Goal: Task Accomplishment & Management: Manage account settings

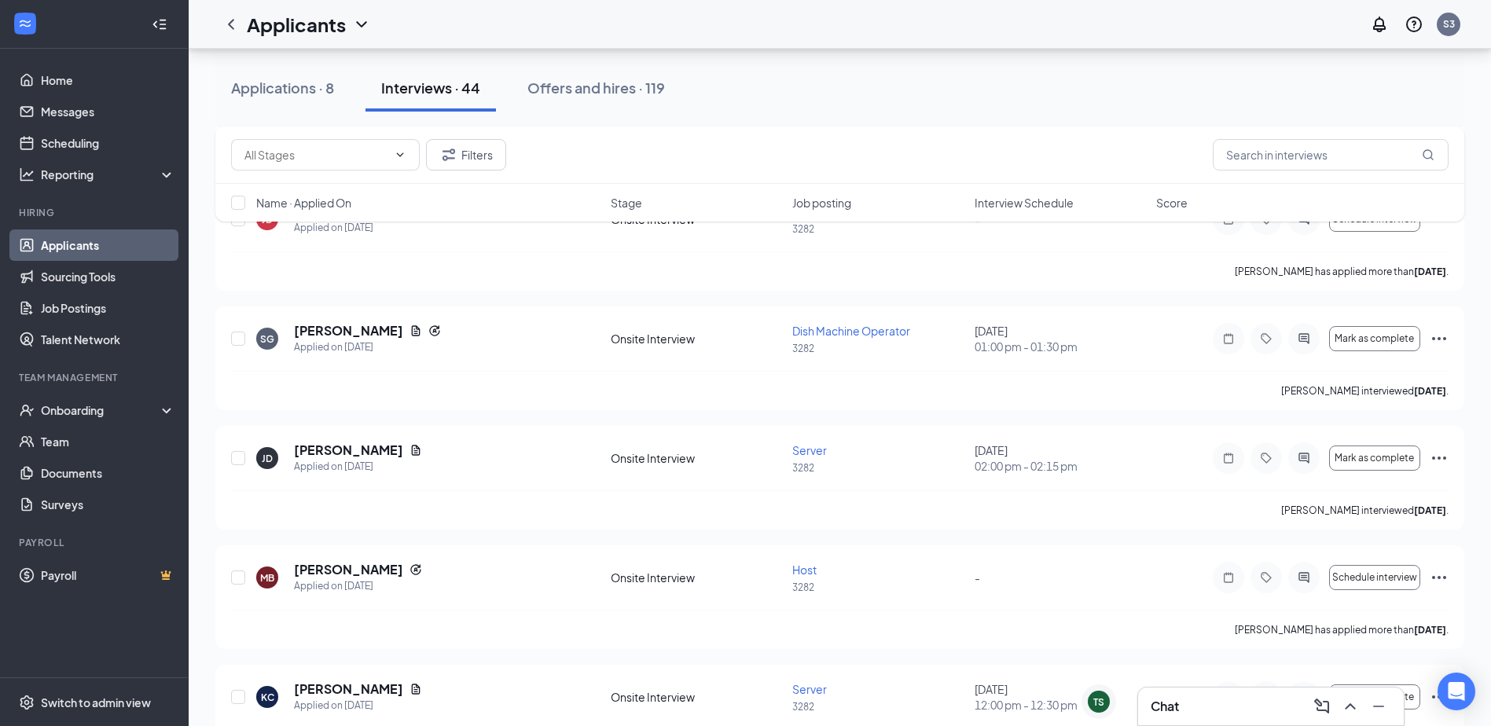
scroll to position [1807, 0]
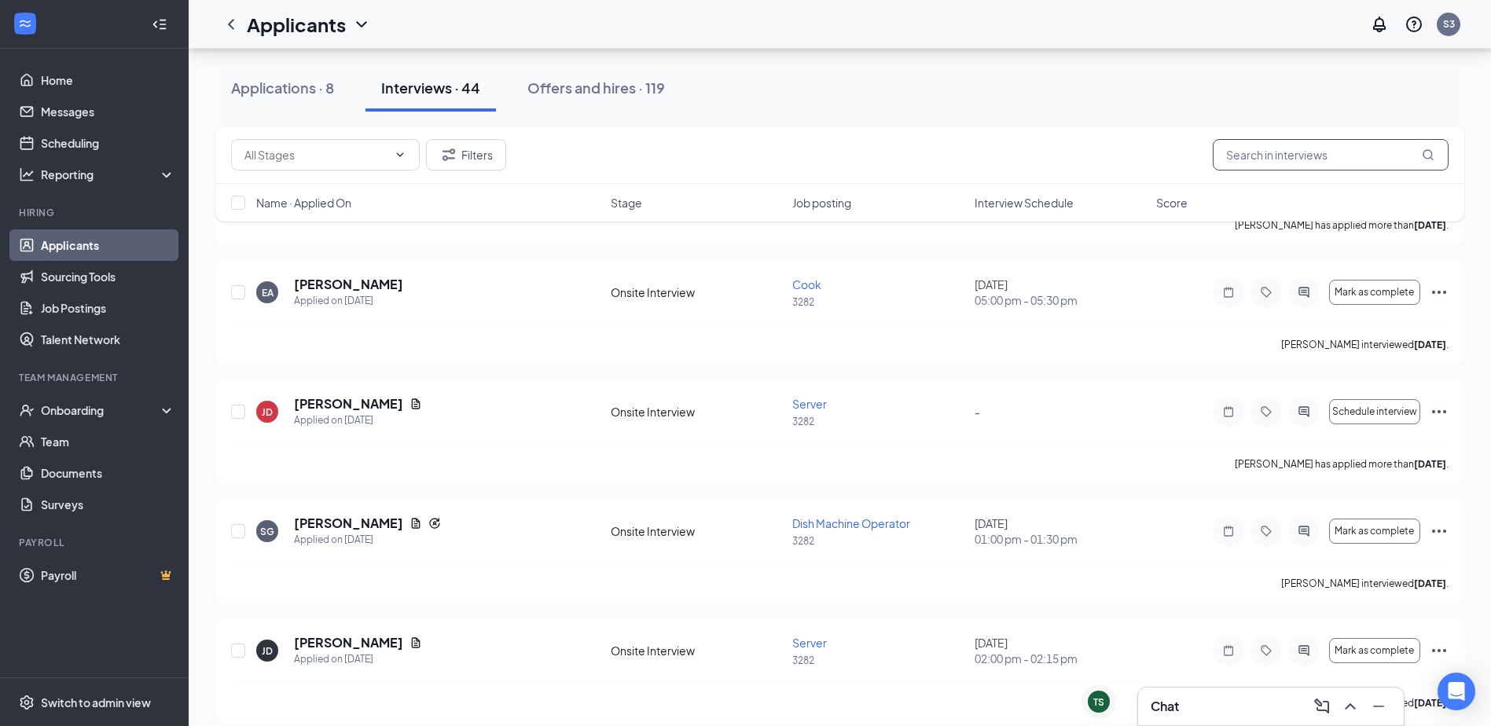
click at [1286, 163] on input "text" at bounding box center [1330, 154] width 236 height 31
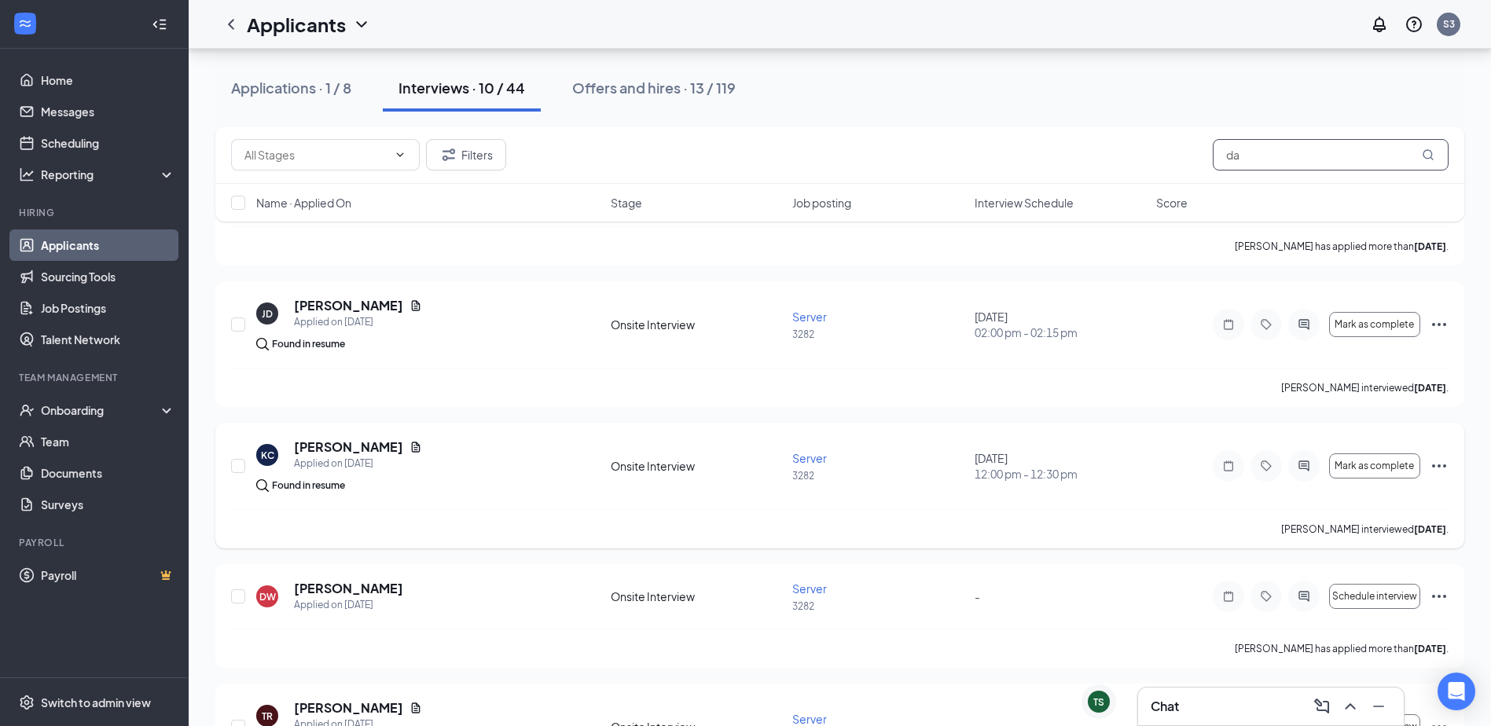
scroll to position [550, 0]
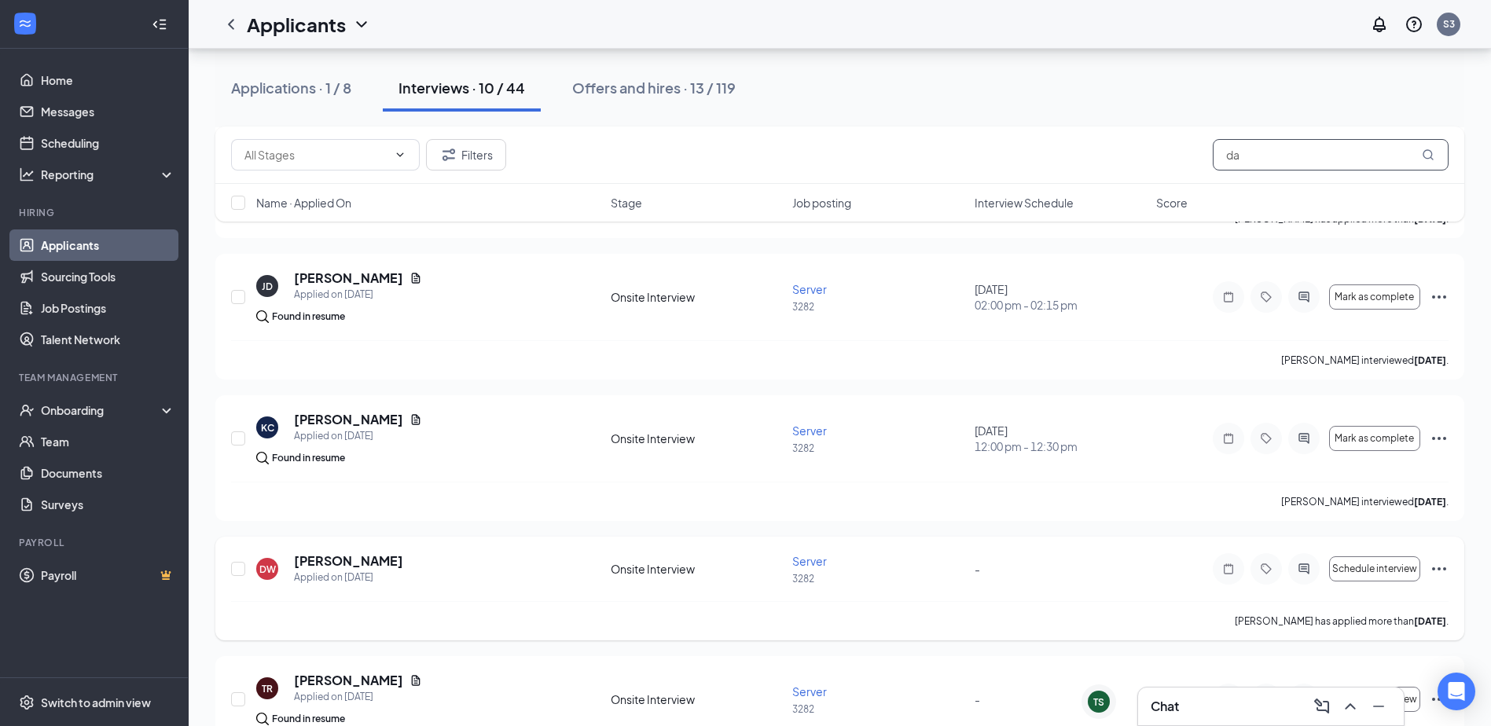
type input "da"
click at [1432, 573] on icon "Ellipses" at bounding box center [1438, 568] width 19 height 19
click at [1364, 602] on p "[PERSON_NAME] as hired" at bounding box center [1367, 602] width 135 height 16
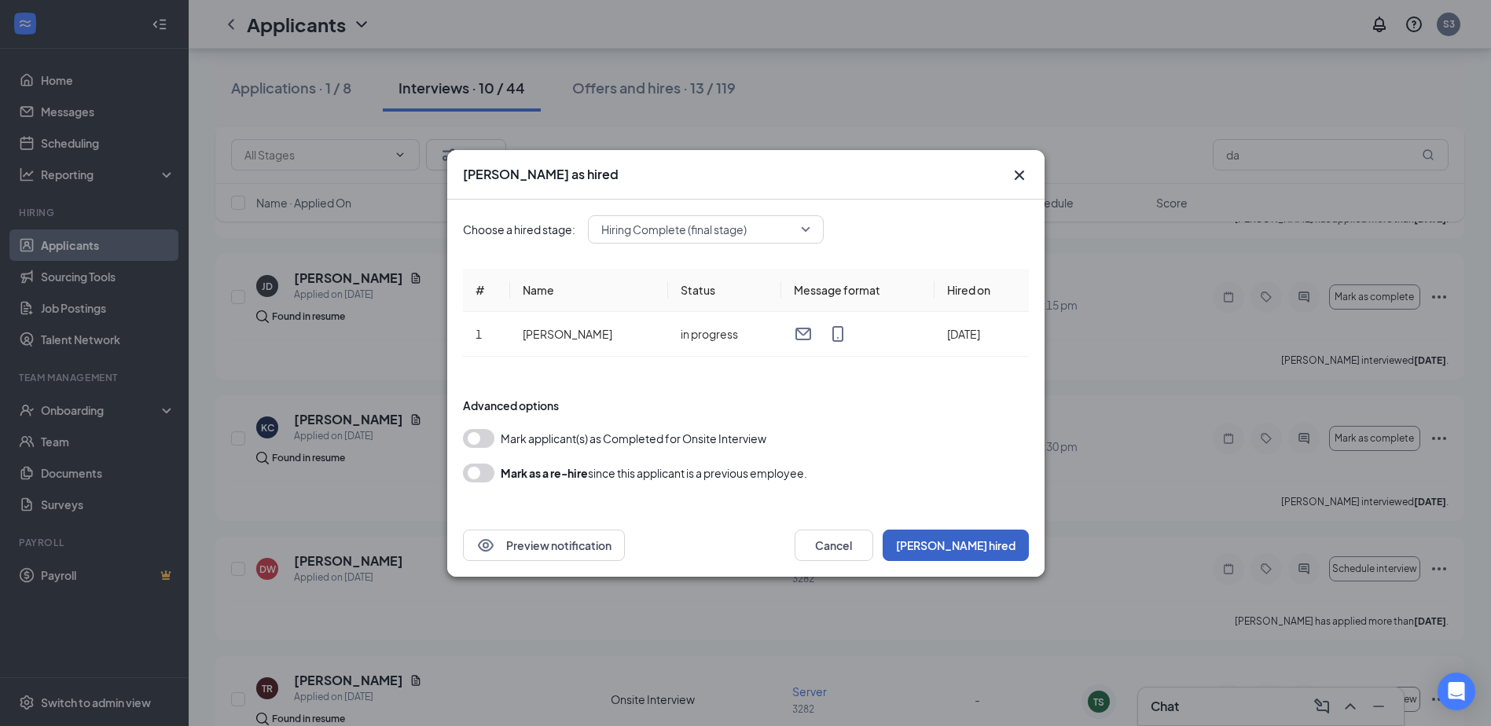
click at [985, 542] on button "[PERSON_NAME] hired" at bounding box center [955, 545] width 146 height 31
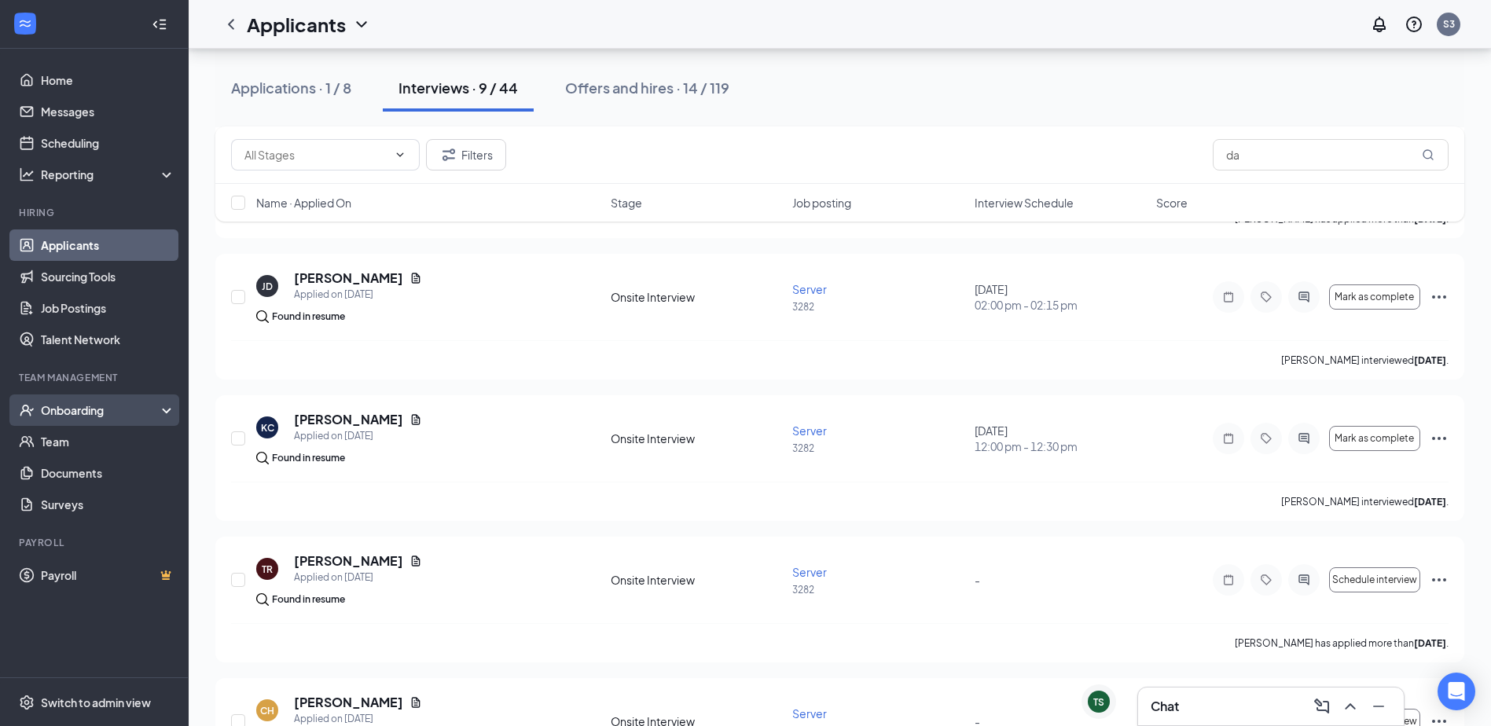
click at [93, 402] on div "Onboarding" at bounding box center [101, 410] width 121 height 16
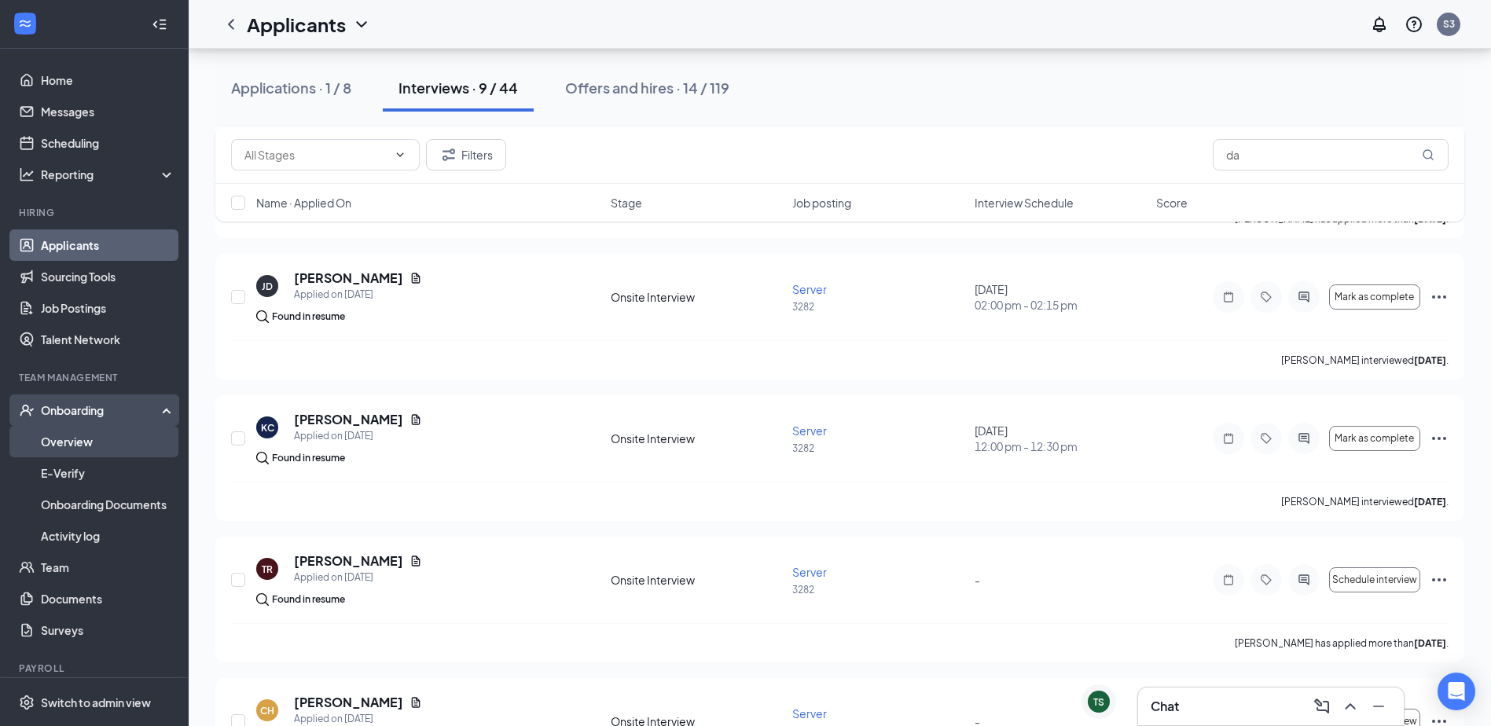
click at [94, 439] on link "Overview" at bounding box center [108, 441] width 134 height 31
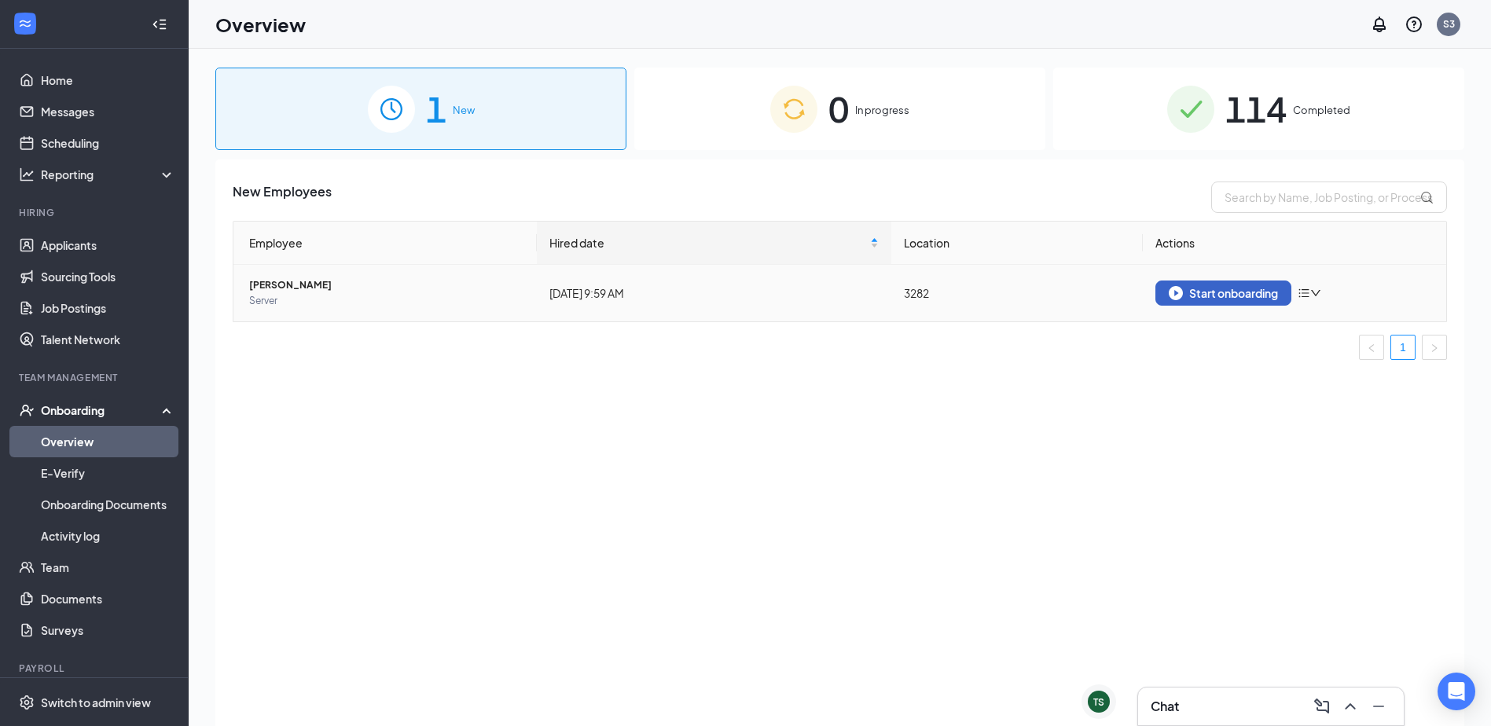
click at [1203, 295] on div "Start onboarding" at bounding box center [1222, 293] width 109 height 14
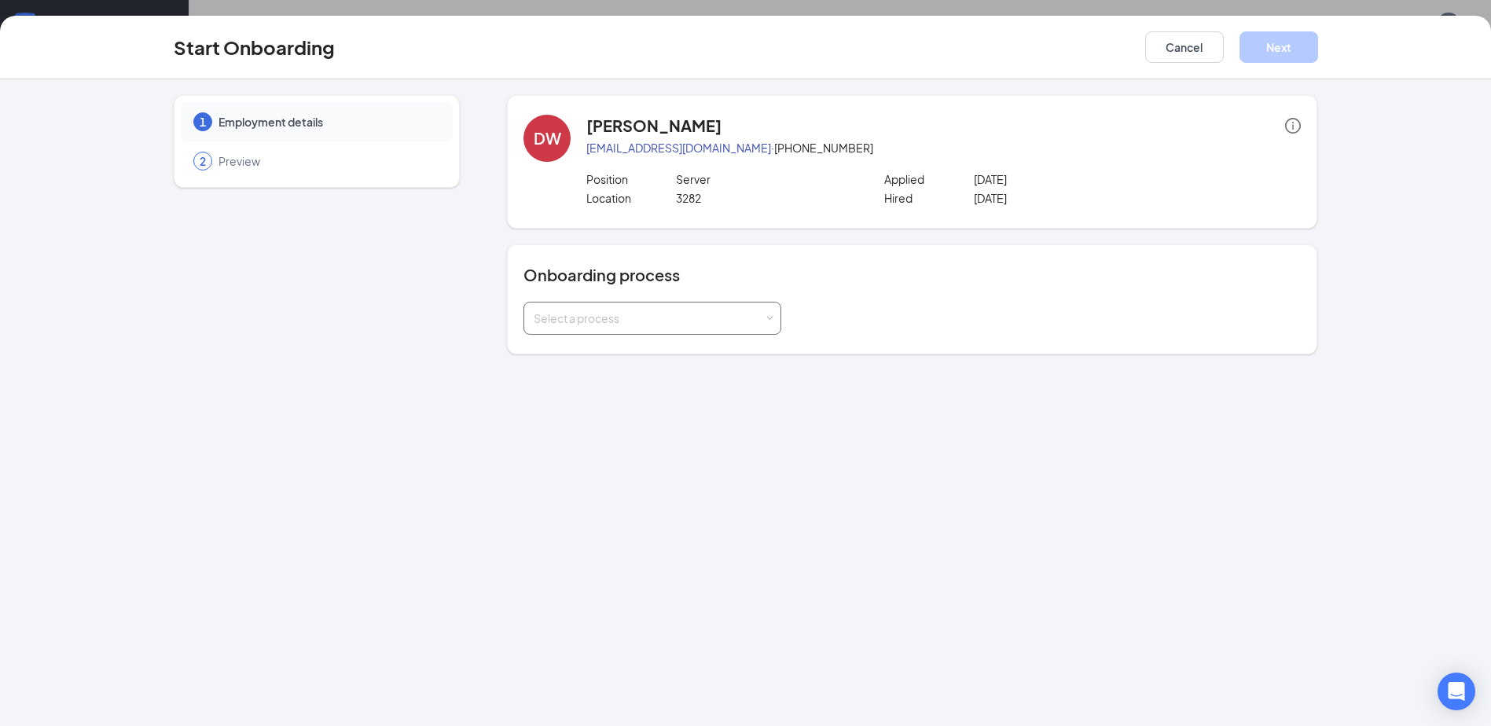
click at [703, 303] on div "Select a process" at bounding box center [652, 318] width 237 height 31
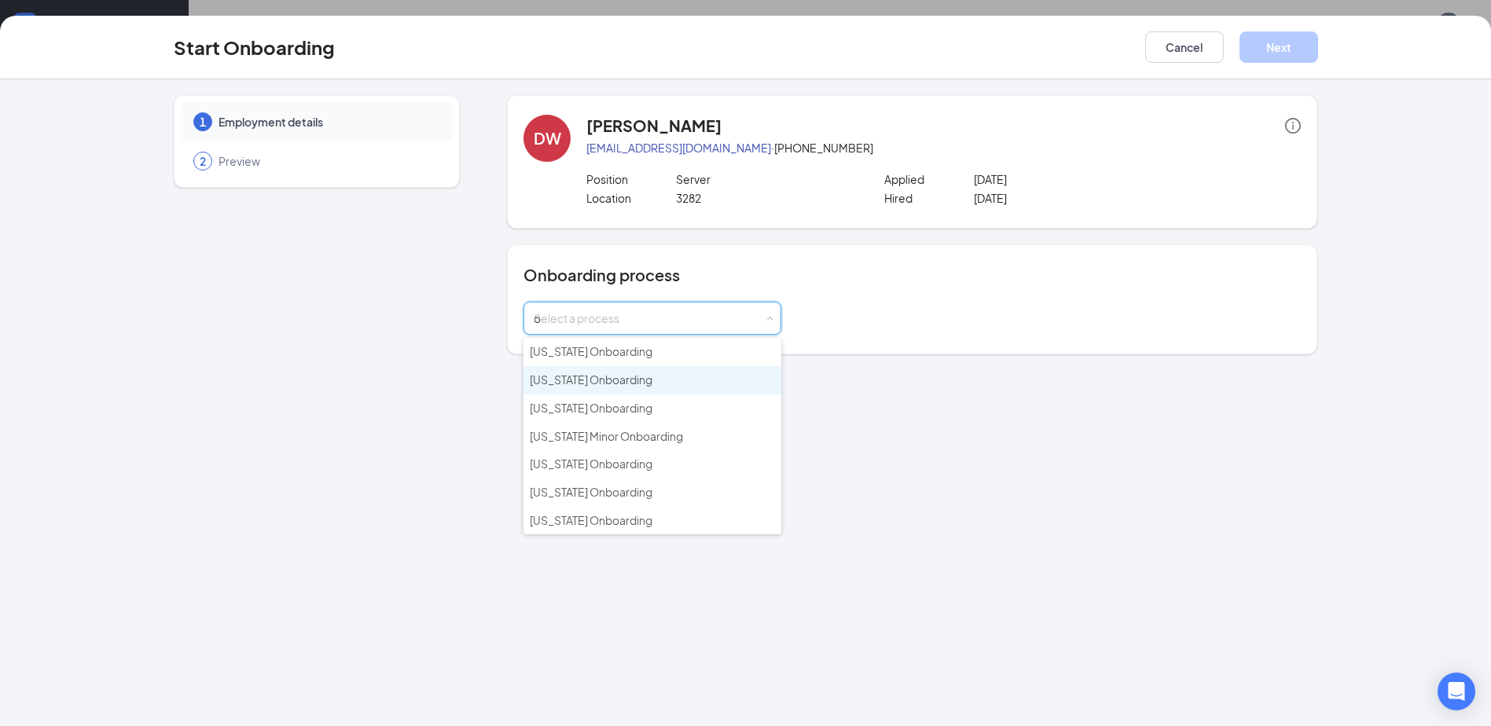
type input "ok"
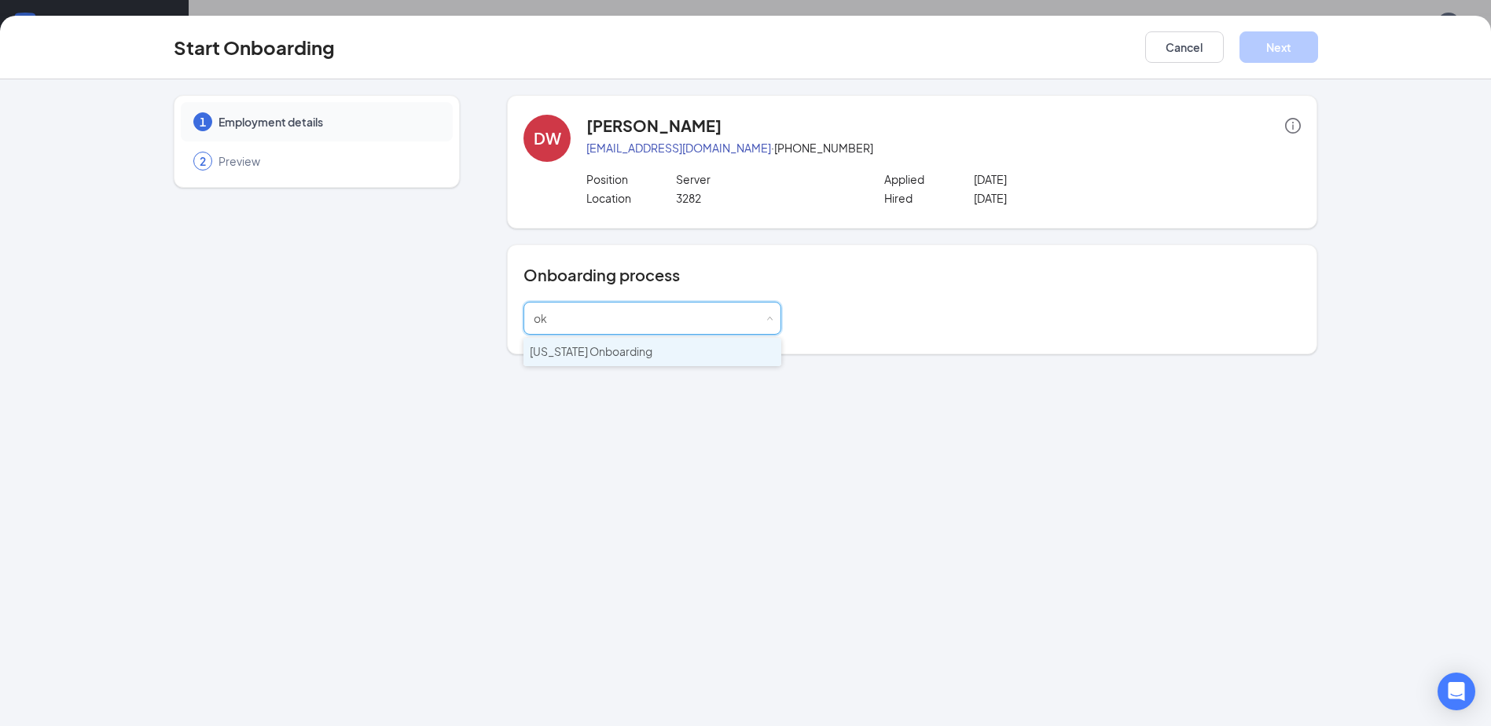
click at [633, 356] on span "[US_STATE] Onboarding" at bounding box center [591, 351] width 123 height 14
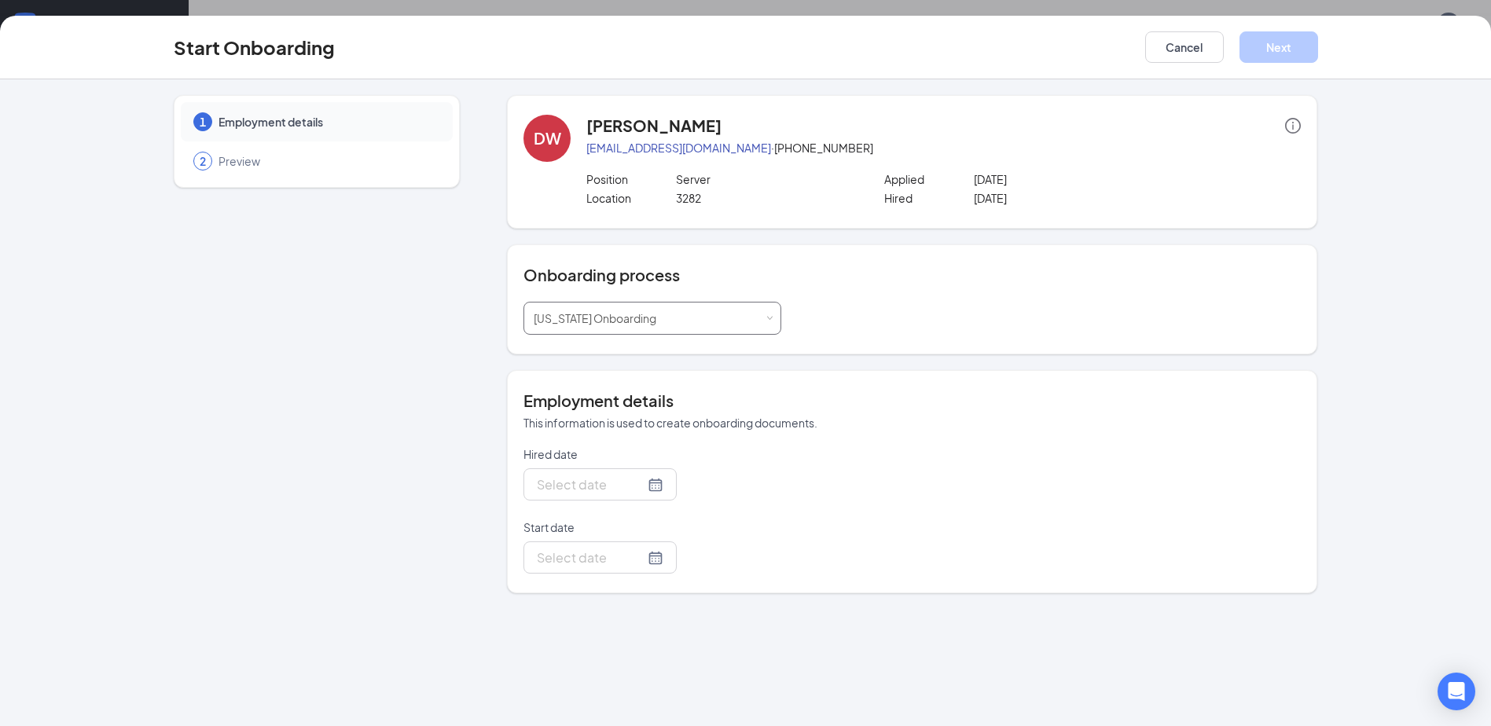
type input "[DATE]"
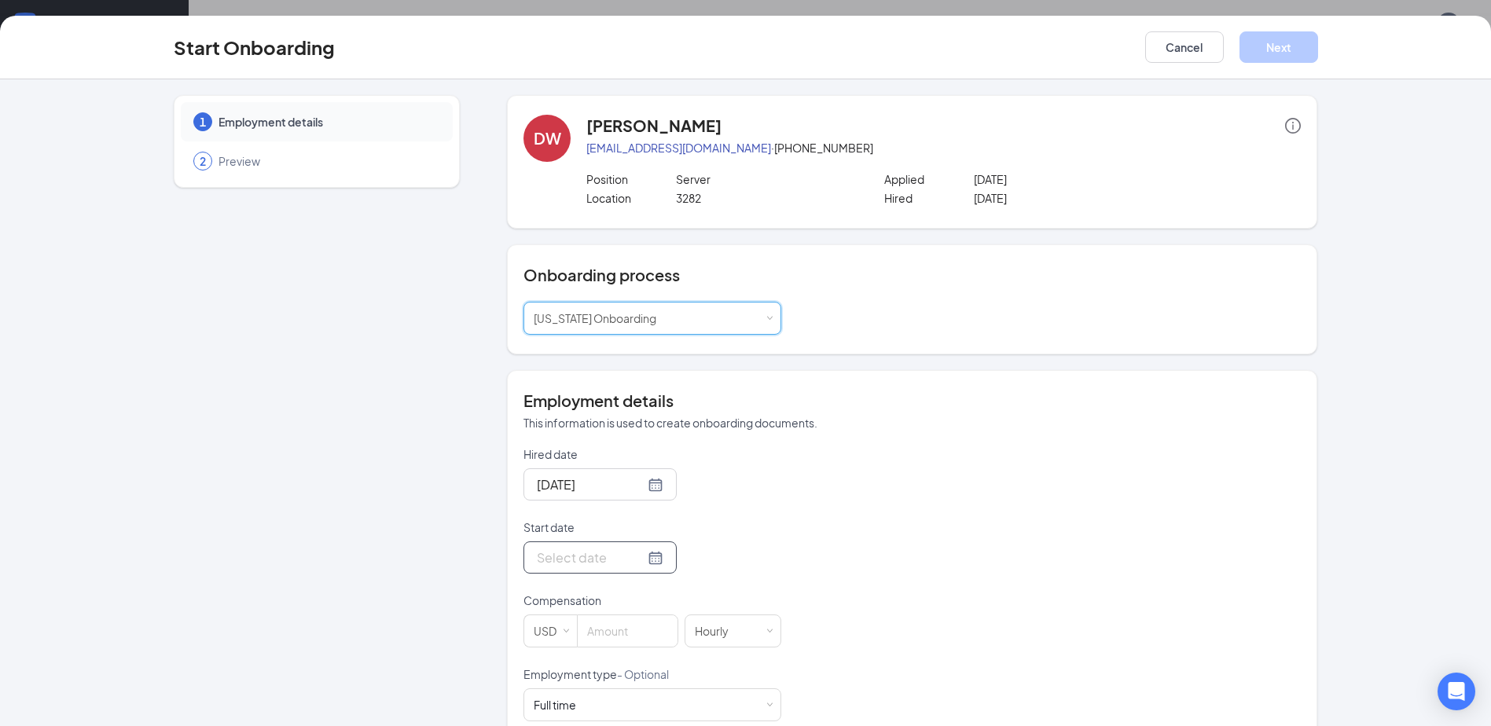
click at [587, 568] on div at bounding box center [599, 557] width 153 height 32
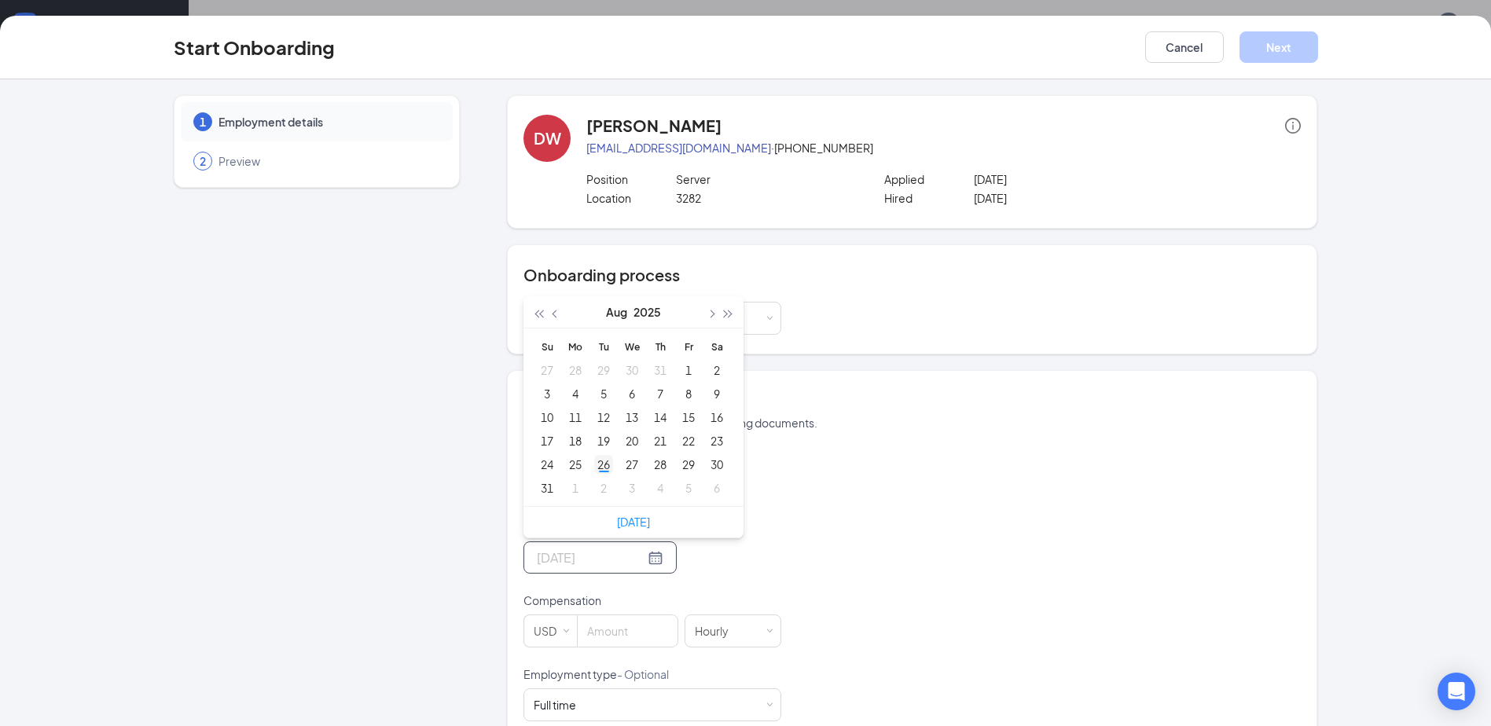
type input "[DATE]"
click at [600, 472] on div "26" at bounding box center [603, 464] width 19 height 19
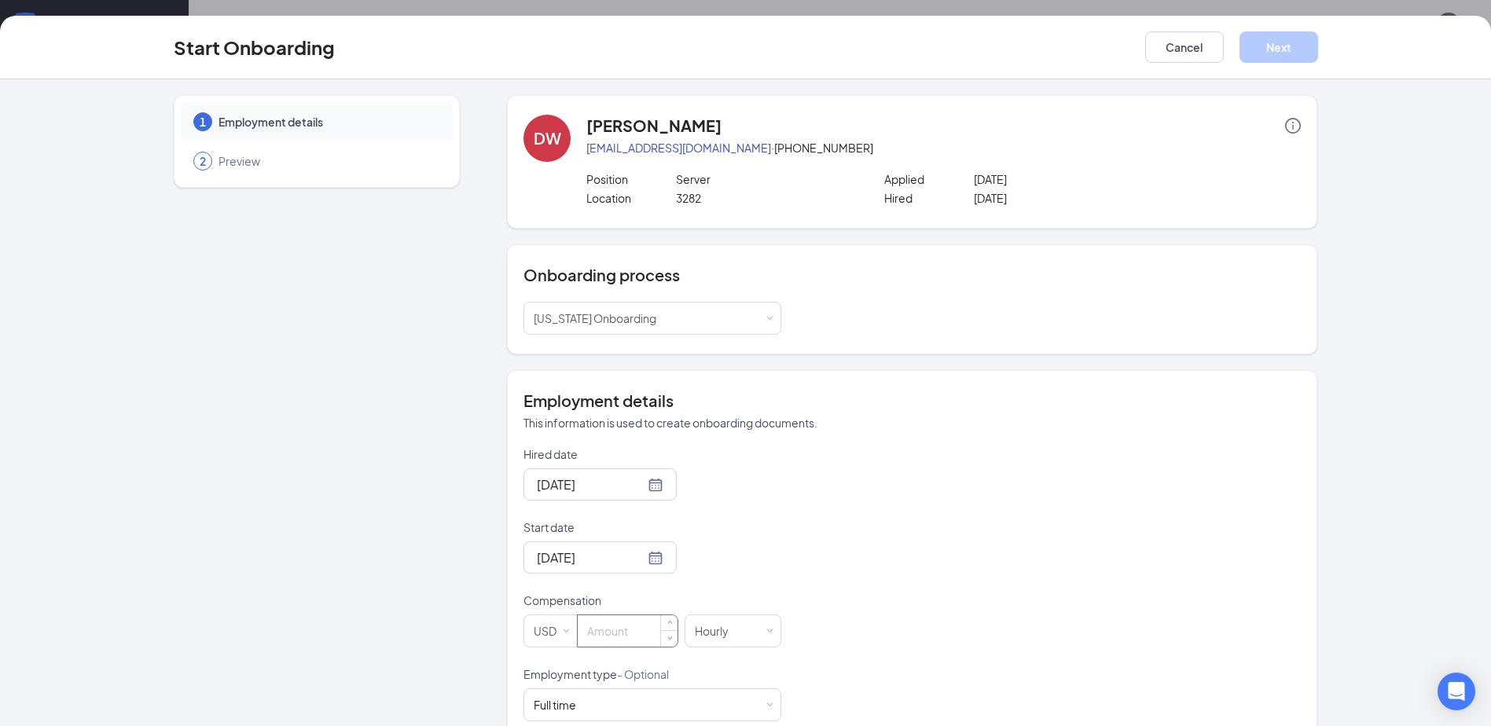
click at [620, 622] on input at bounding box center [628, 630] width 100 height 31
type input "2.13"
click at [897, 537] on div "Hired date [DATE] Start date [DATE] [DATE] Su Mo Tu We Th Fr Sa 27 28 29 30 31 …" at bounding box center [911, 666] width 777 height 440
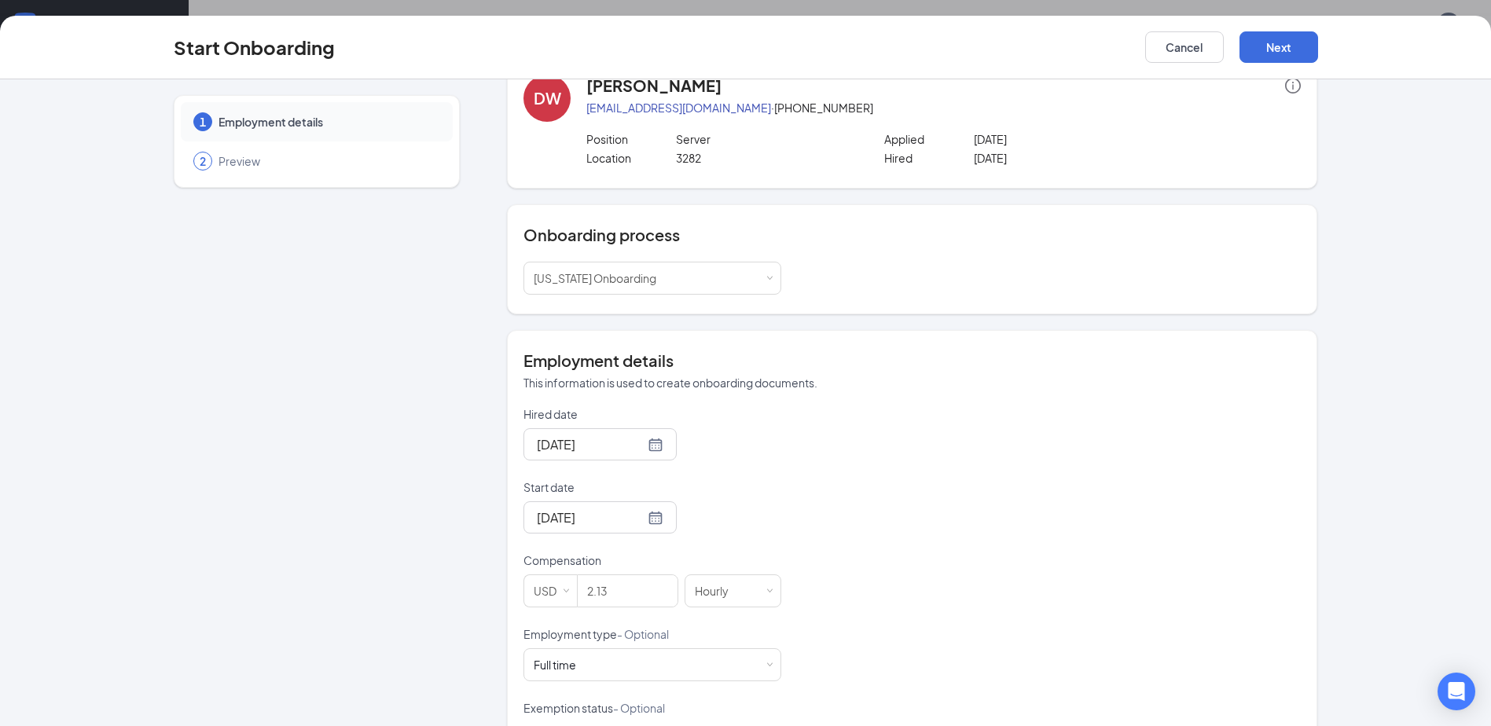
scroll to position [39, 0]
click at [1293, 43] on button "Next" at bounding box center [1278, 46] width 79 height 31
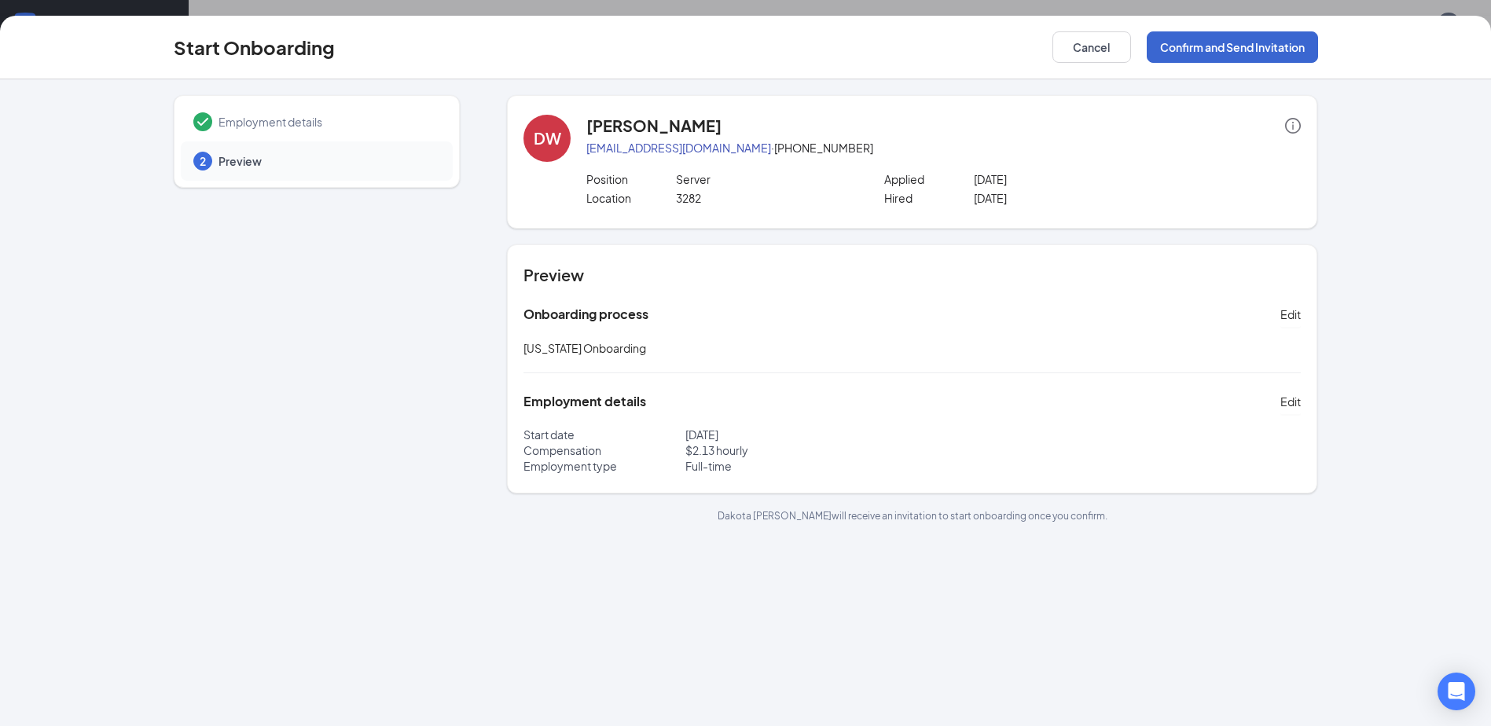
scroll to position [0, 0]
click at [1293, 43] on button "Confirm and Send Invitation" at bounding box center [1231, 46] width 171 height 31
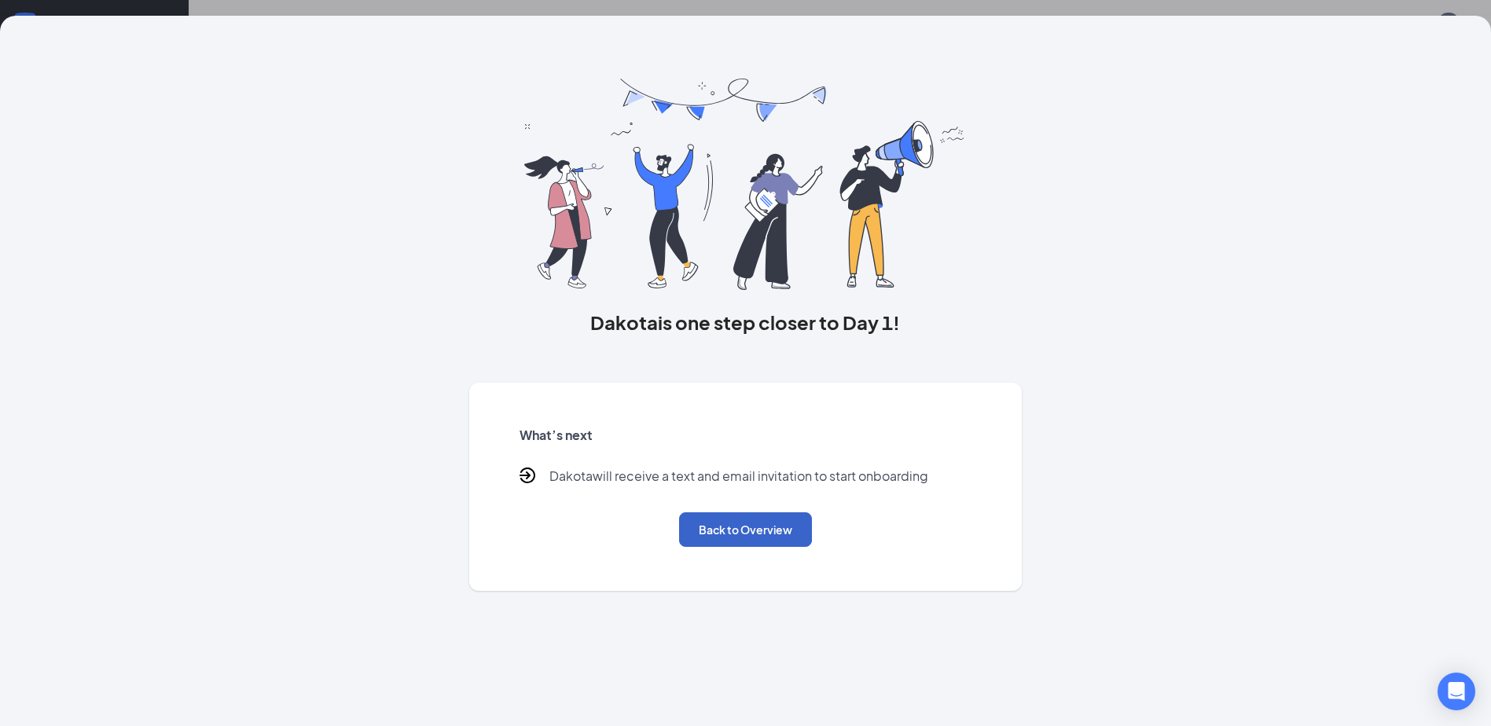
click at [765, 523] on button "Back to Overview" at bounding box center [745, 529] width 133 height 35
